Goal: Task Accomplishment & Management: Complete application form

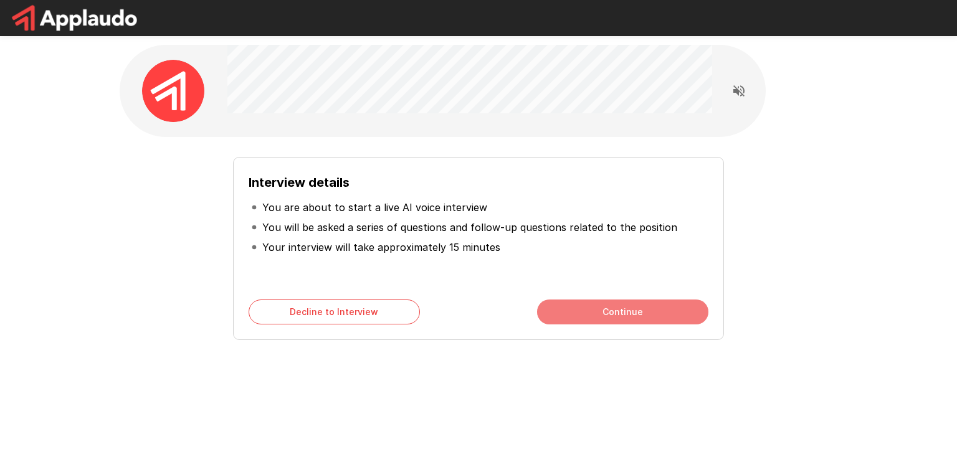
click at [669, 313] on button "Continue" at bounding box center [622, 312] width 171 height 25
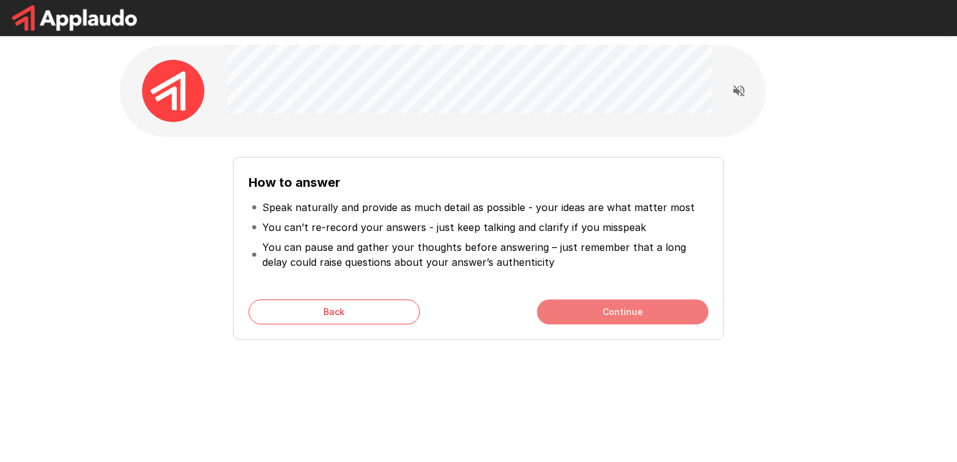
click at [669, 316] on button "Continue" at bounding box center [622, 312] width 171 height 25
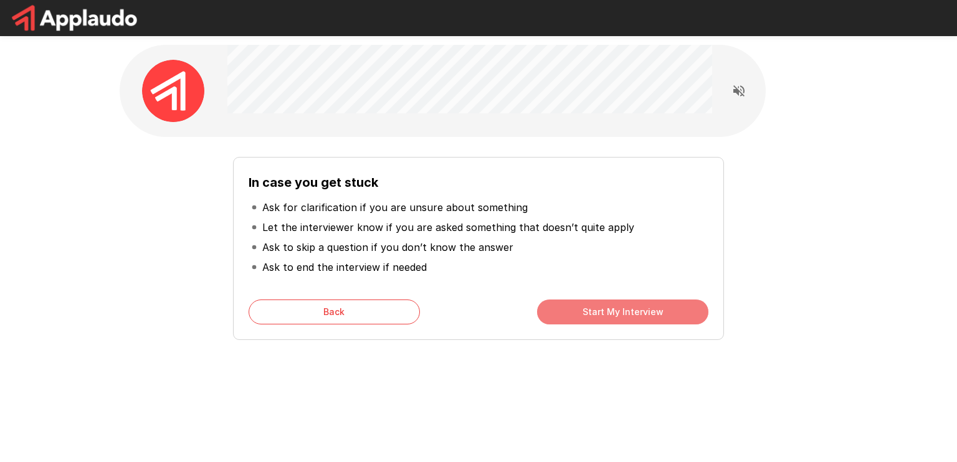
click at [669, 316] on button "Start My Interview" at bounding box center [622, 312] width 171 height 25
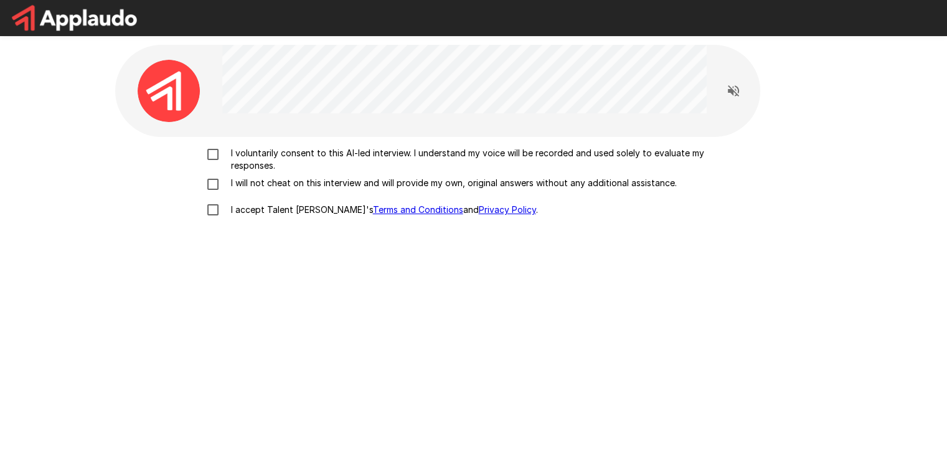
click at [409, 154] on p "I voluntarily consent to this AI-led interview. I understand my voice will be r…" at bounding box center [487, 159] width 522 height 25
click at [409, 177] on p "I will not cheat on this interview and will provide my own, original answers wi…" at bounding box center [451, 183] width 451 height 12
click at [263, 213] on p "I accept Talent Llama's Terms and Conditions and Privacy Policy ." at bounding box center [382, 210] width 312 height 12
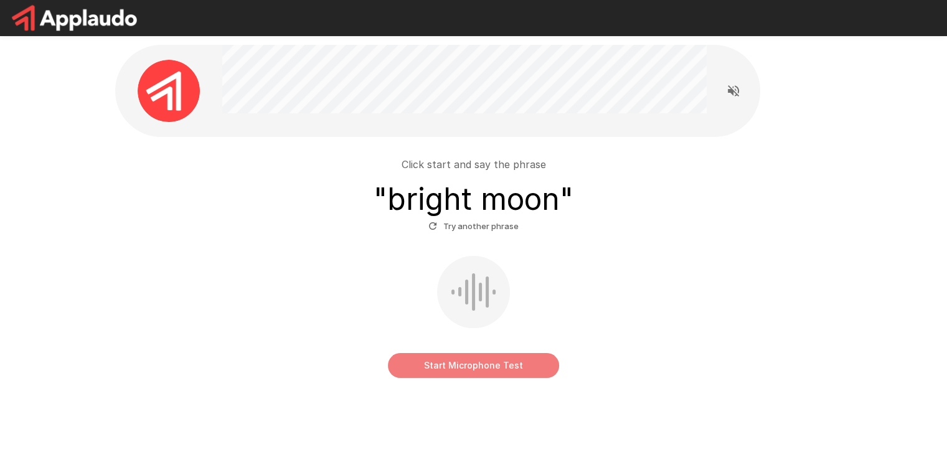
click at [488, 366] on button "Start Microphone Test" at bounding box center [473, 365] width 171 height 25
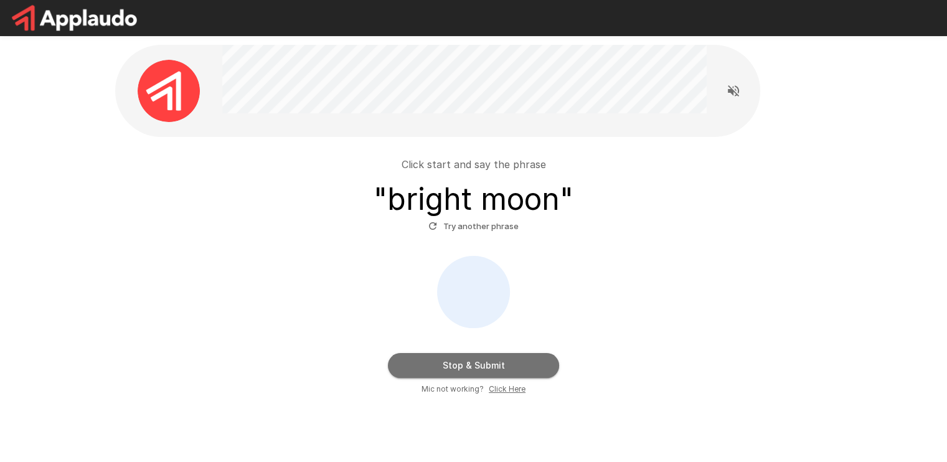
click at [486, 364] on button "Stop & Submit" at bounding box center [473, 365] width 171 height 25
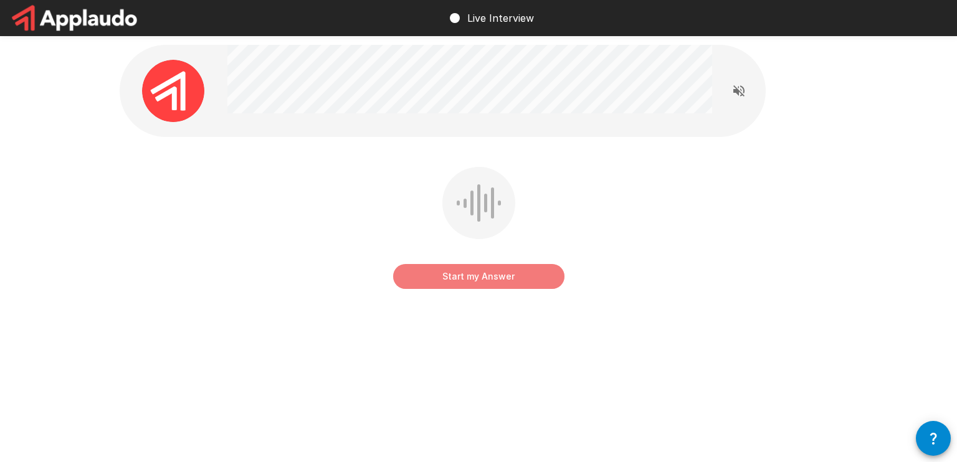
click at [468, 277] on button "Start my Answer" at bounding box center [478, 276] width 171 height 25
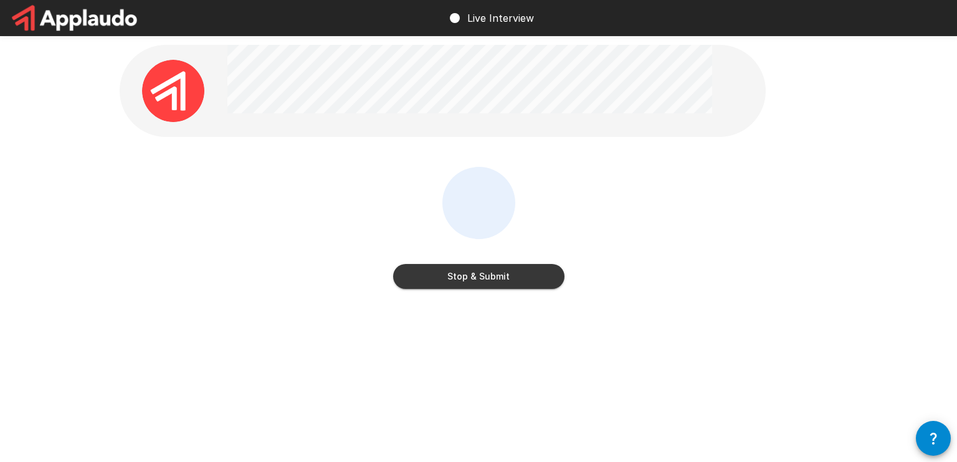
click at [468, 277] on button "Stop & Submit" at bounding box center [478, 276] width 171 height 25
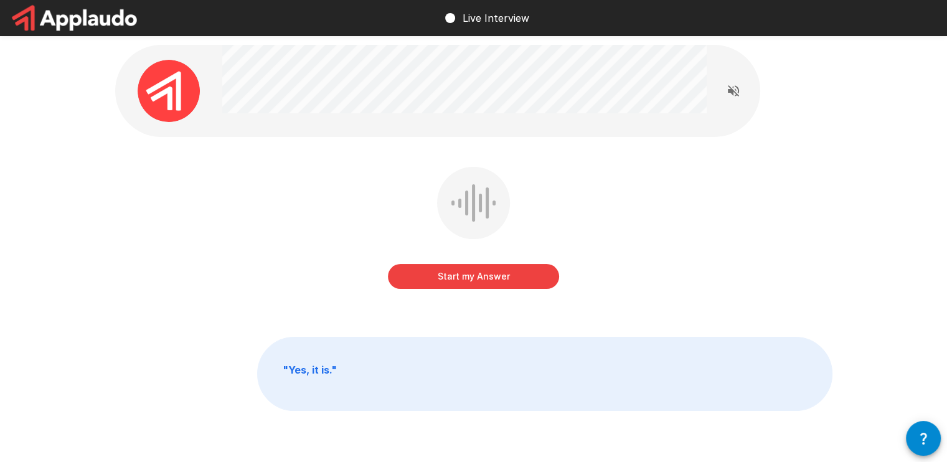
click at [466, 278] on button "Start my Answer" at bounding box center [473, 276] width 171 height 25
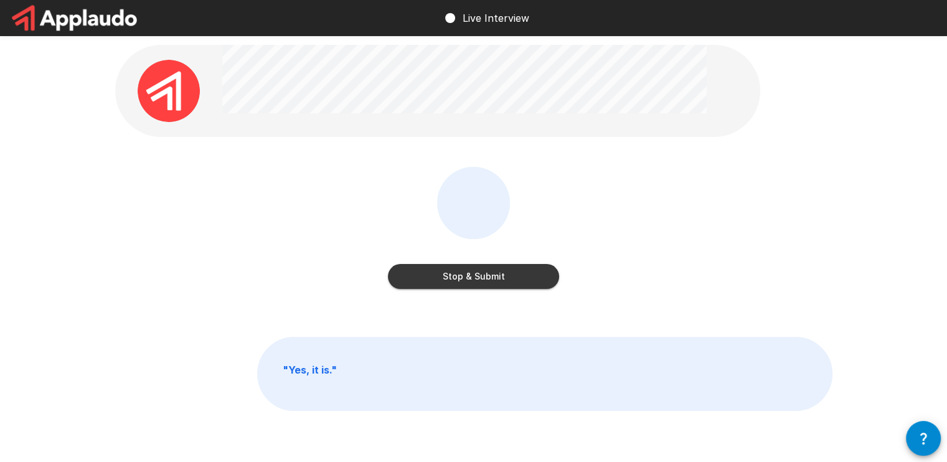
click at [457, 278] on button "Stop & Submit" at bounding box center [473, 276] width 171 height 25
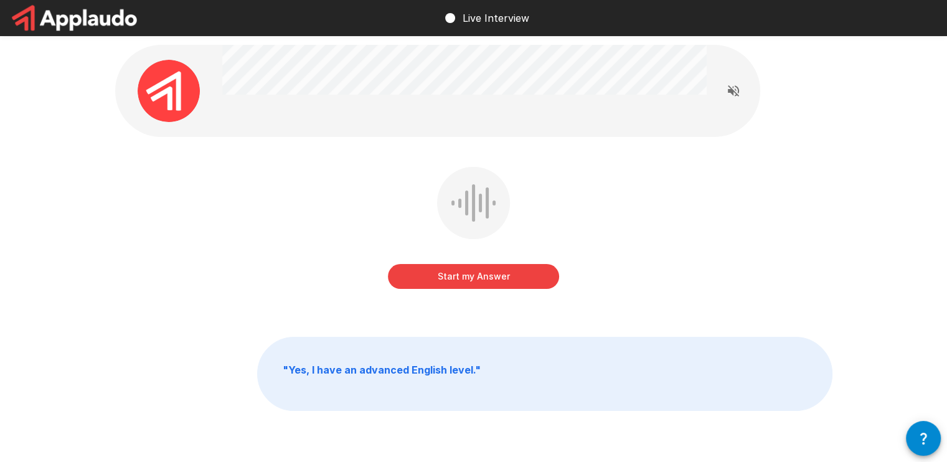
click at [457, 278] on button "Start my Answer" at bounding box center [473, 276] width 171 height 25
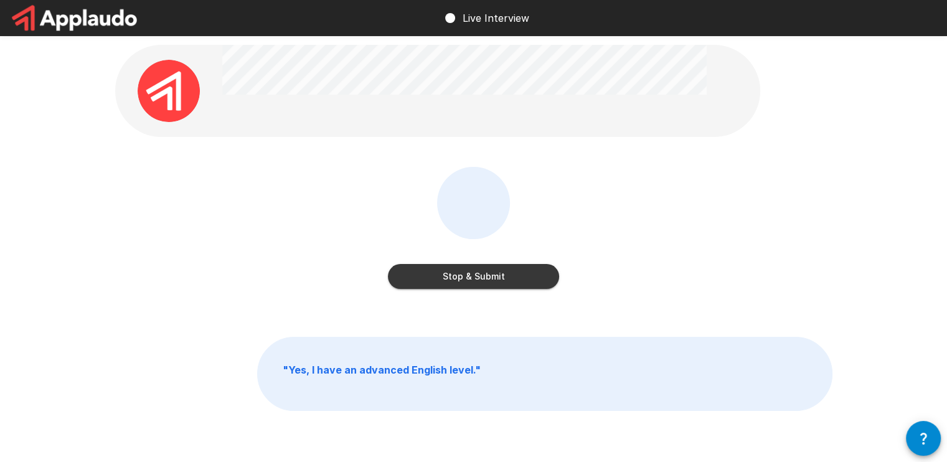
click at [471, 278] on button "Stop & Submit" at bounding box center [473, 276] width 171 height 25
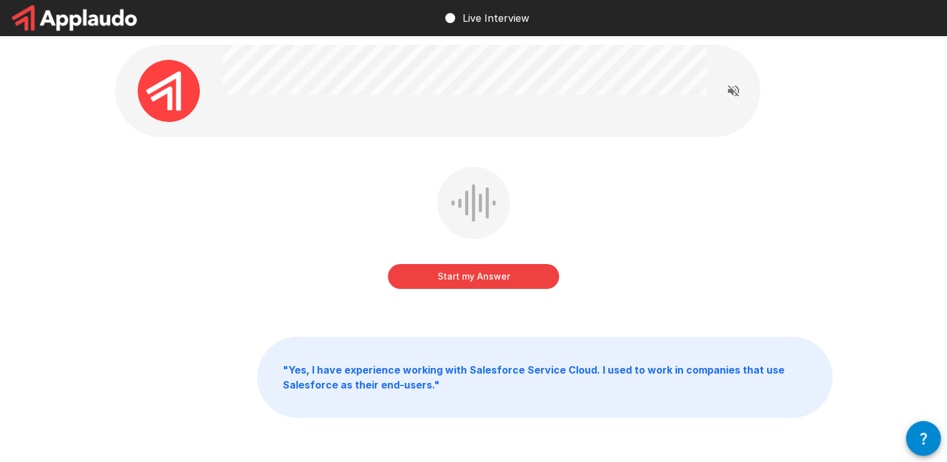
click at [471, 278] on button "Start my Answer" at bounding box center [473, 276] width 171 height 25
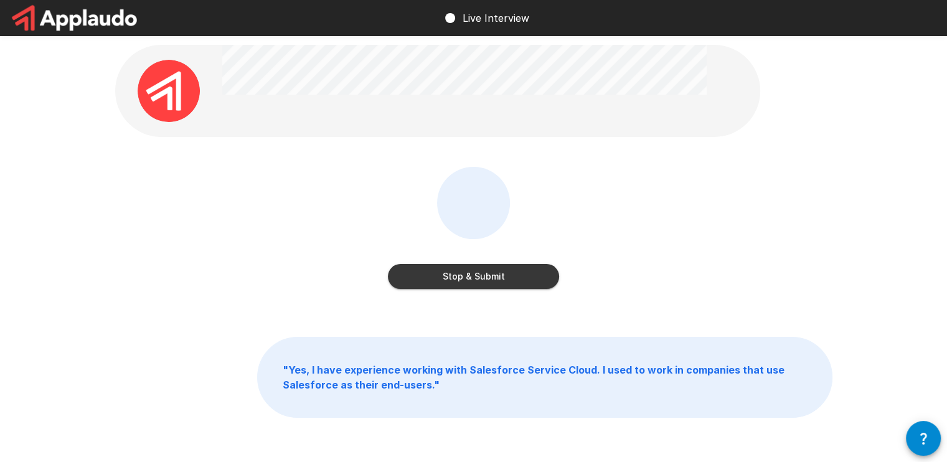
click at [471, 278] on button "Stop & Submit" at bounding box center [473, 276] width 171 height 25
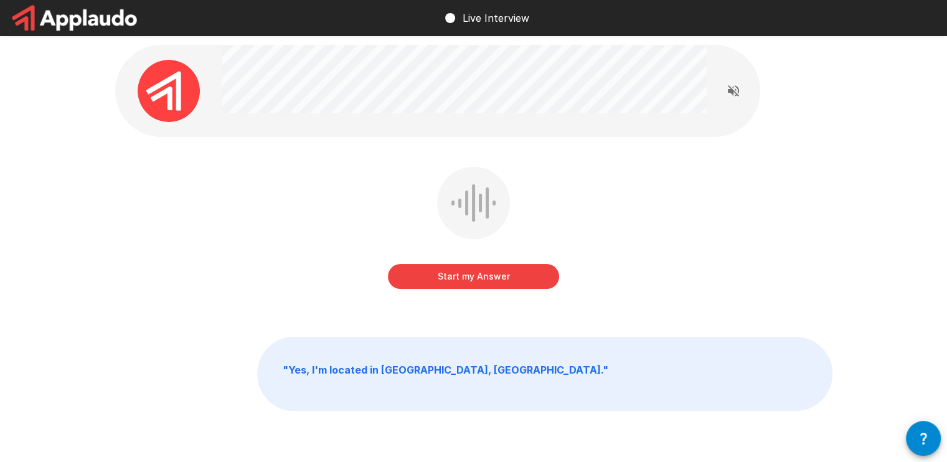
click at [471, 278] on button "Start my Answer" at bounding box center [473, 276] width 171 height 25
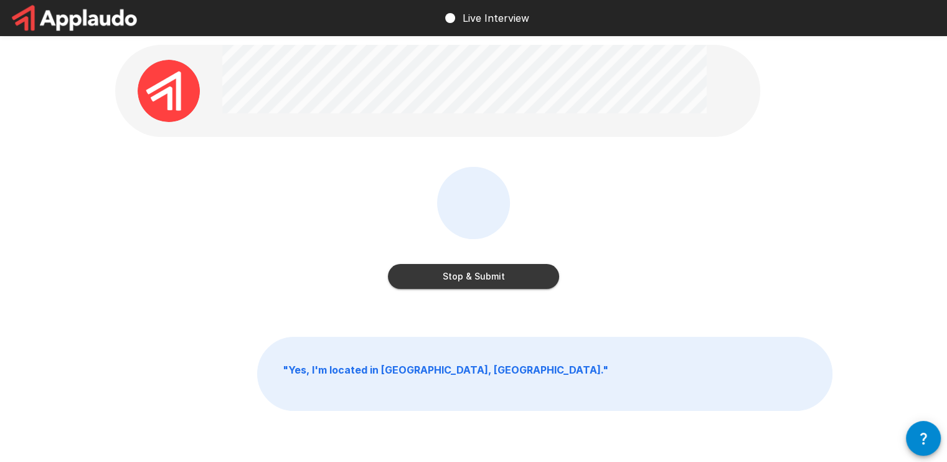
click at [471, 278] on button "Stop & Submit" at bounding box center [473, 276] width 171 height 25
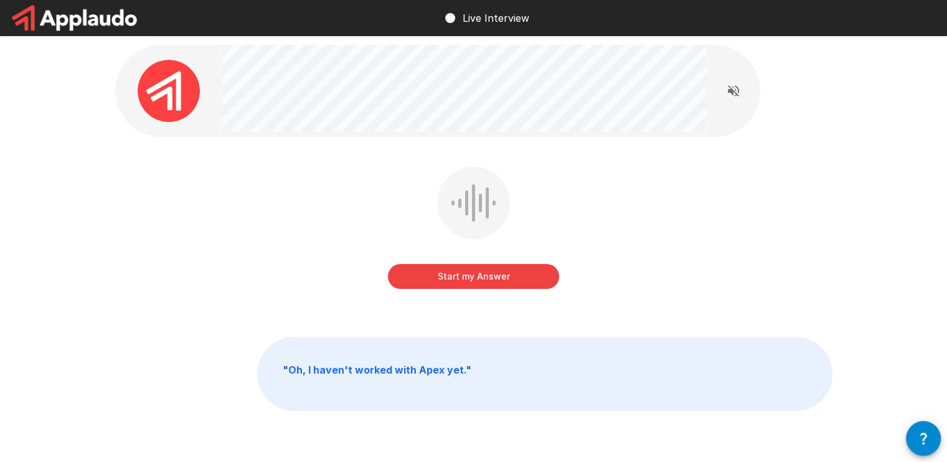
click at [502, 277] on button "Start my Answer" at bounding box center [473, 276] width 171 height 25
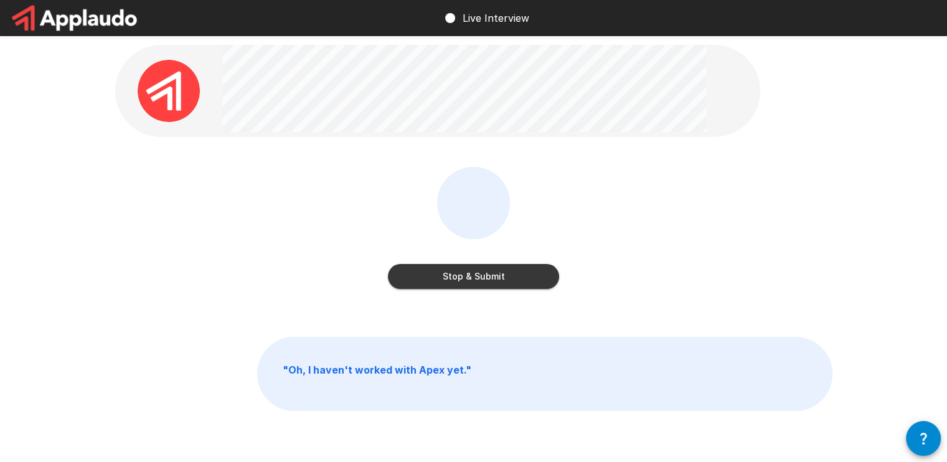
click at [509, 270] on button "Stop & Submit" at bounding box center [473, 276] width 171 height 25
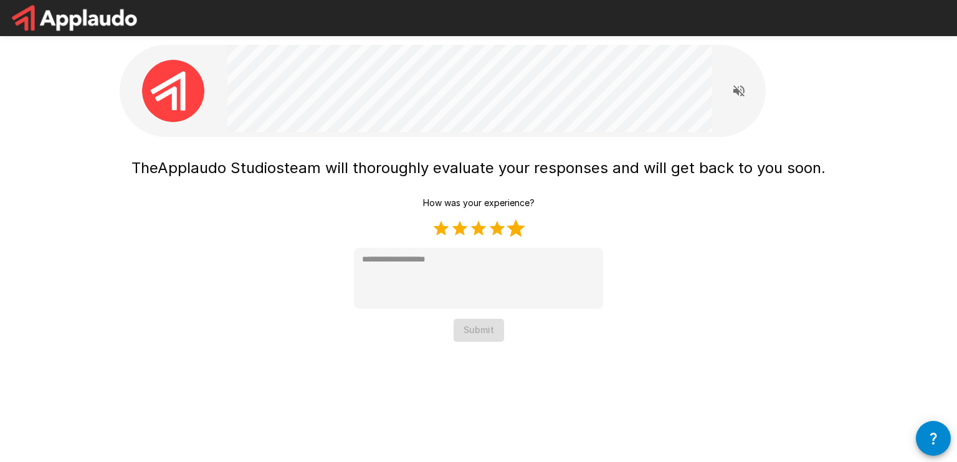
click at [524, 231] on label "5 Stars" at bounding box center [515, 228] width 19 height 19
type textarea "*"
click at [493, 334] on button "Submit" at bounding box center [478, 330] width 50 height 23
